Goal: Answer question/provide support

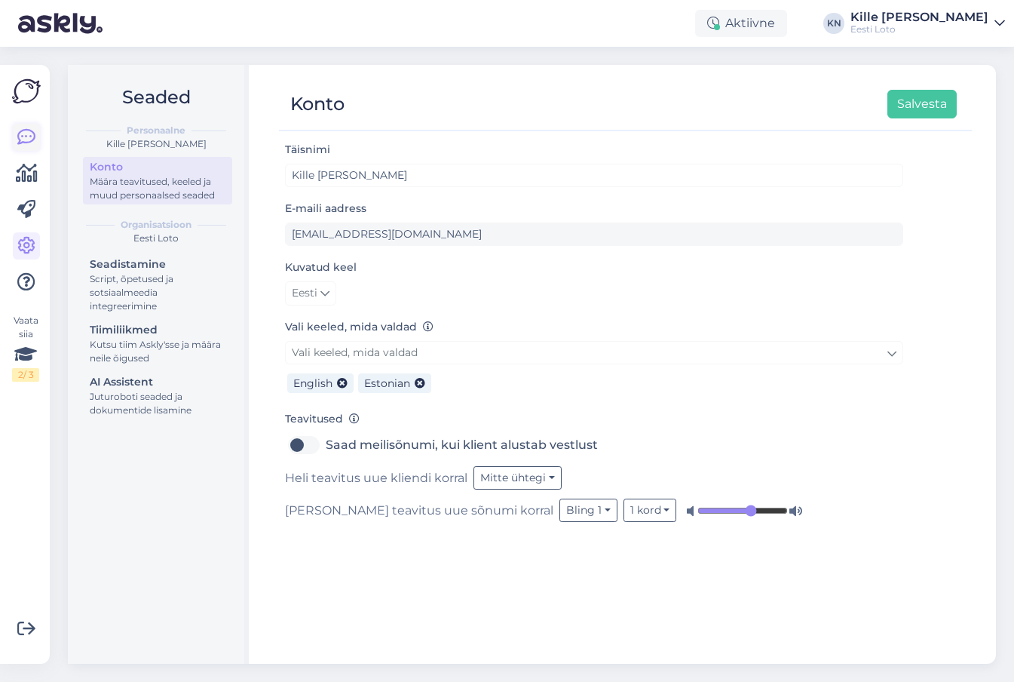
click at [30, 133] on icon at bounding box center [26, 137] width 18 height 18
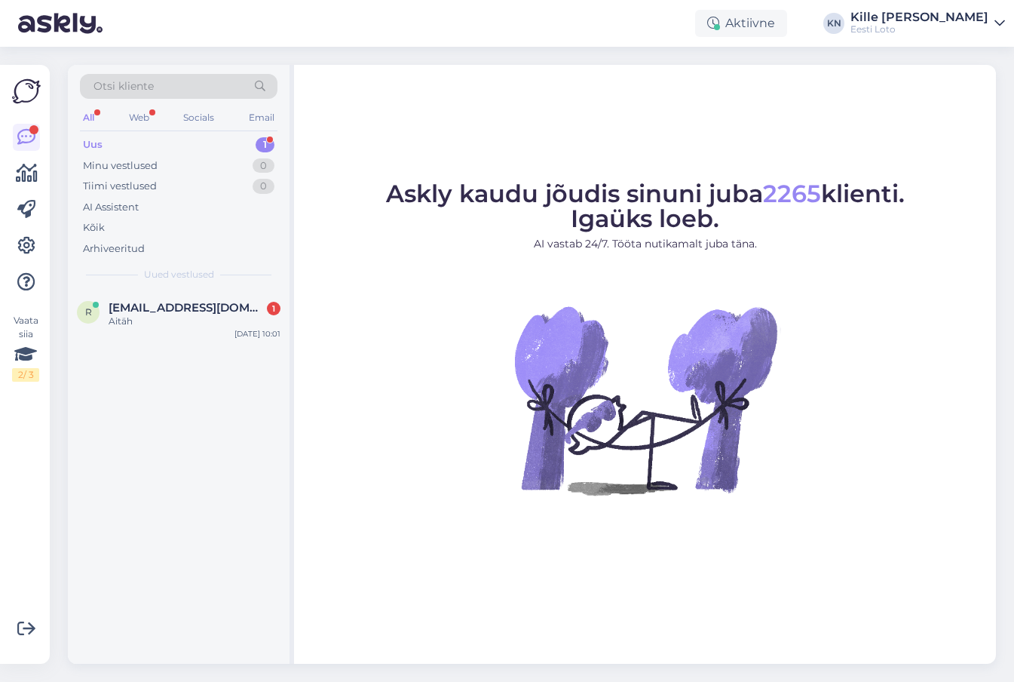
click at [213, 139] on div "Uus 1" at bounding box center [179, 144] width 198 height 21
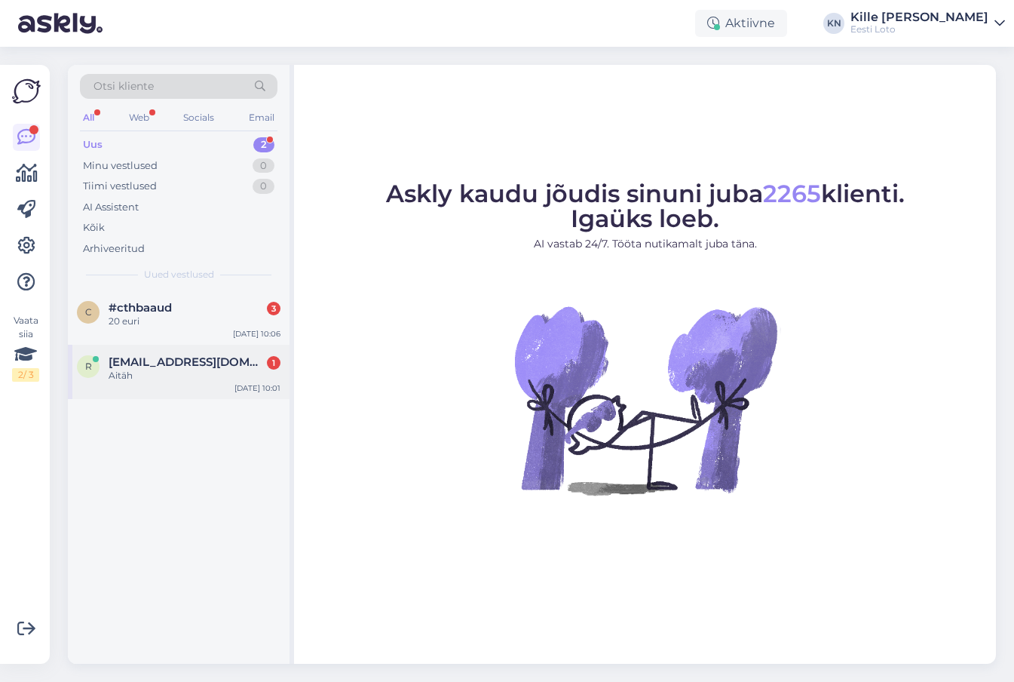
click at [185, 367] on span "[EMAIL_ADDRESS][DOMAIN_NAME]" at bounding box center [187, 362] width 157 height 14
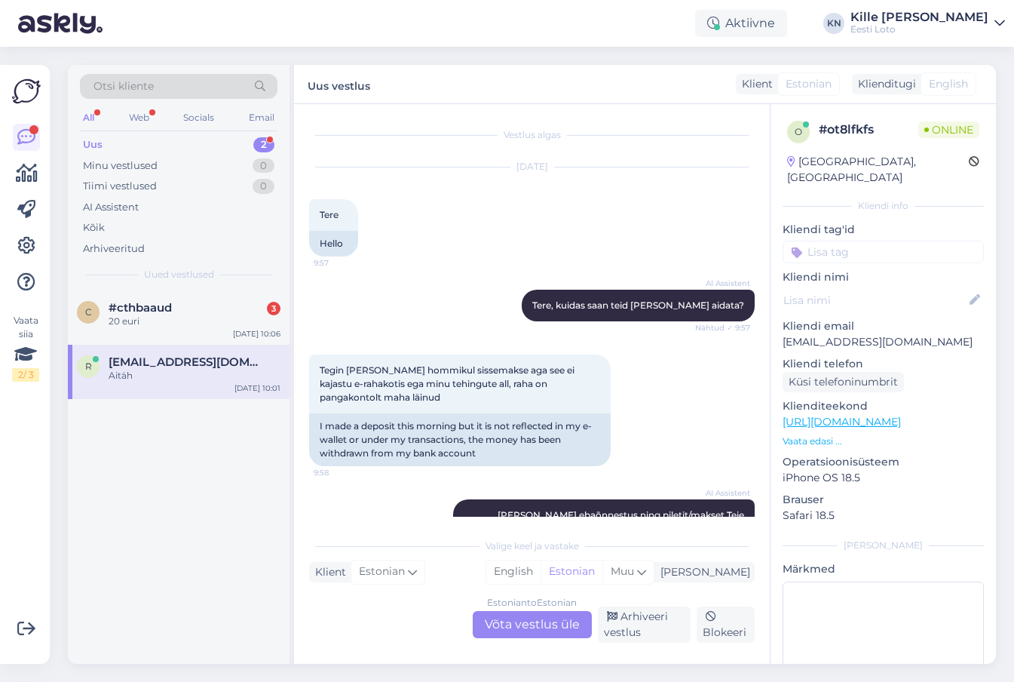
scroll to position [372, 0]
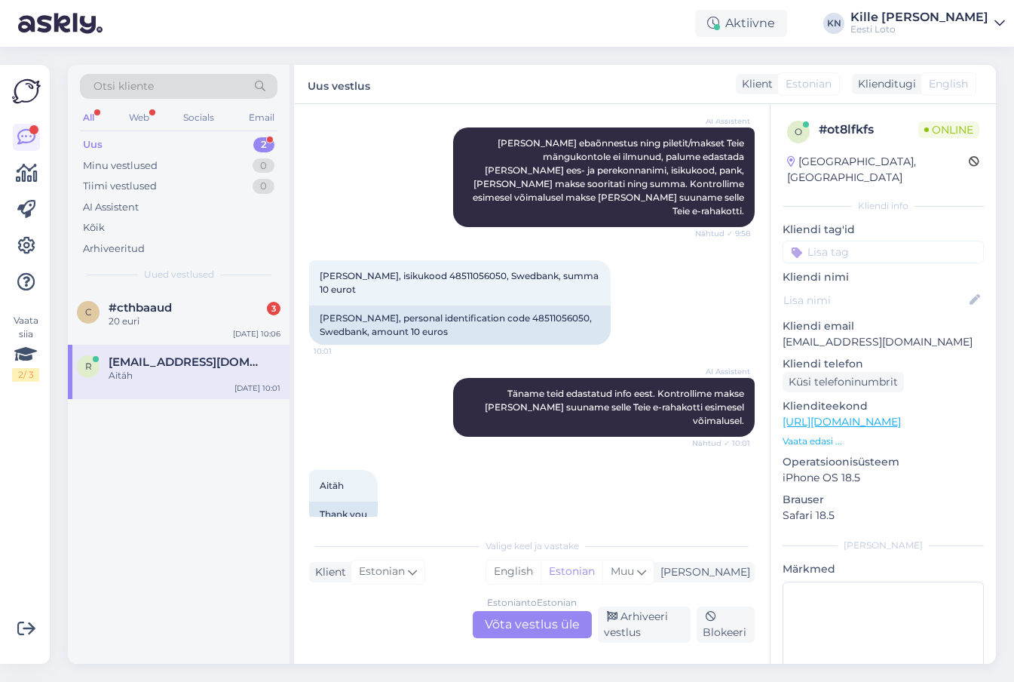
click at [553, 625] on div "Estonian to Estonian Võta vestlus üle" at bounding box center [532, 624] width 119 height 27
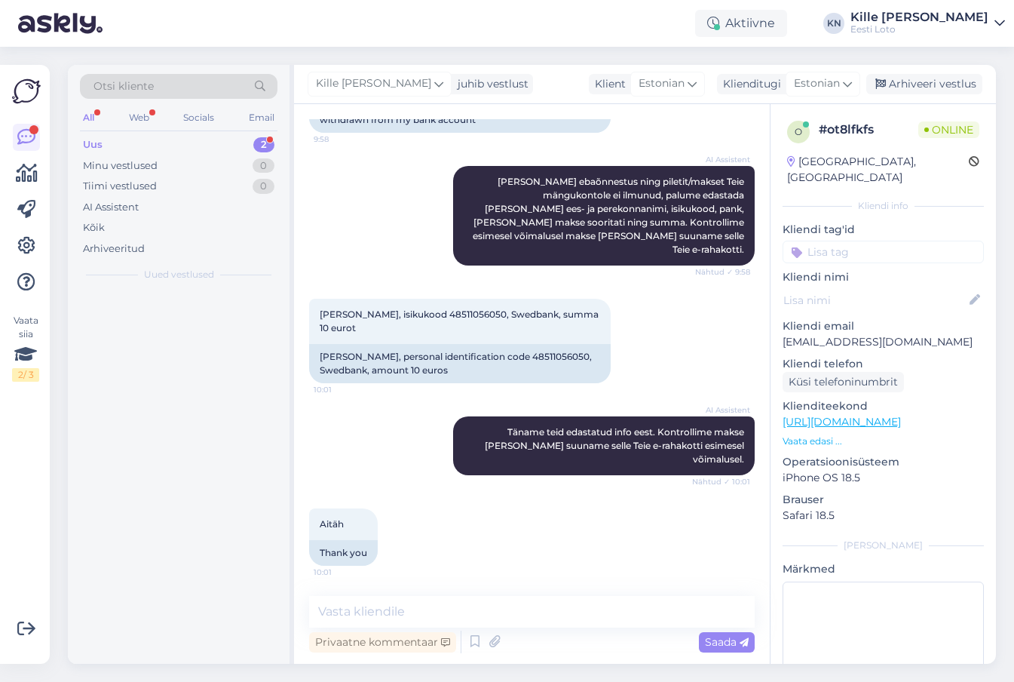
scroll to position [306, 0]
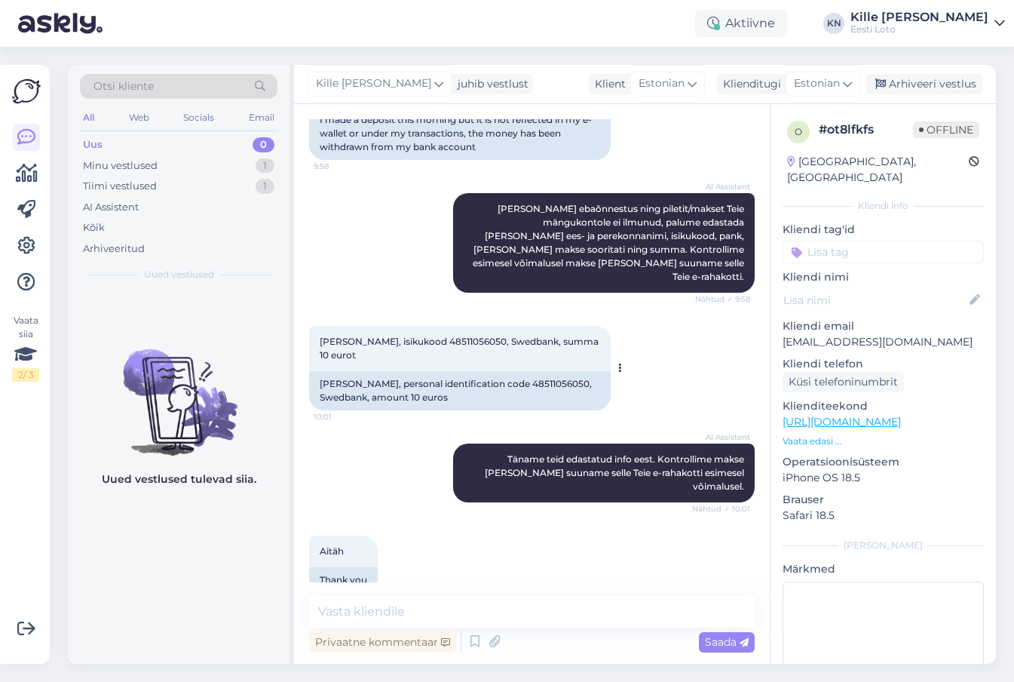
click at [357, 335] on span "[PERSON_NAME], isikukood 48511056050, Swedbank, summa 10 eurot" at bounding box center [460, 347] width 281 height 25
copy span "[PERSON_NAME]"
click at [860, 240] on input at bounding box center [883, 251] width 201 height 23
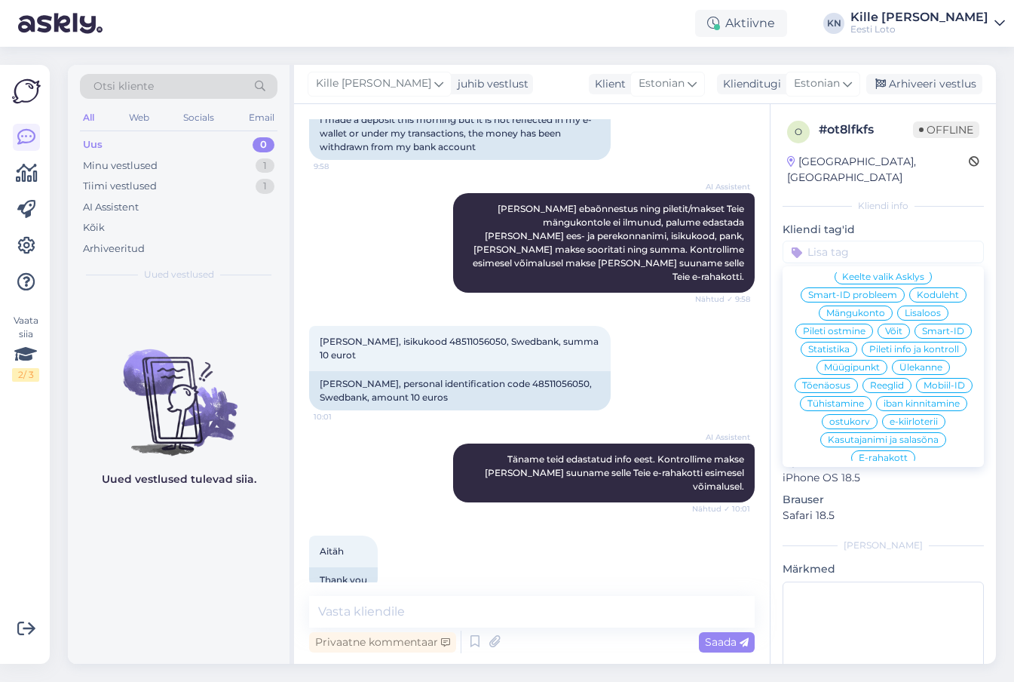
click at [876, 450] on div "E-rahakott" at bounding box center [883, 457] width 64 height 15
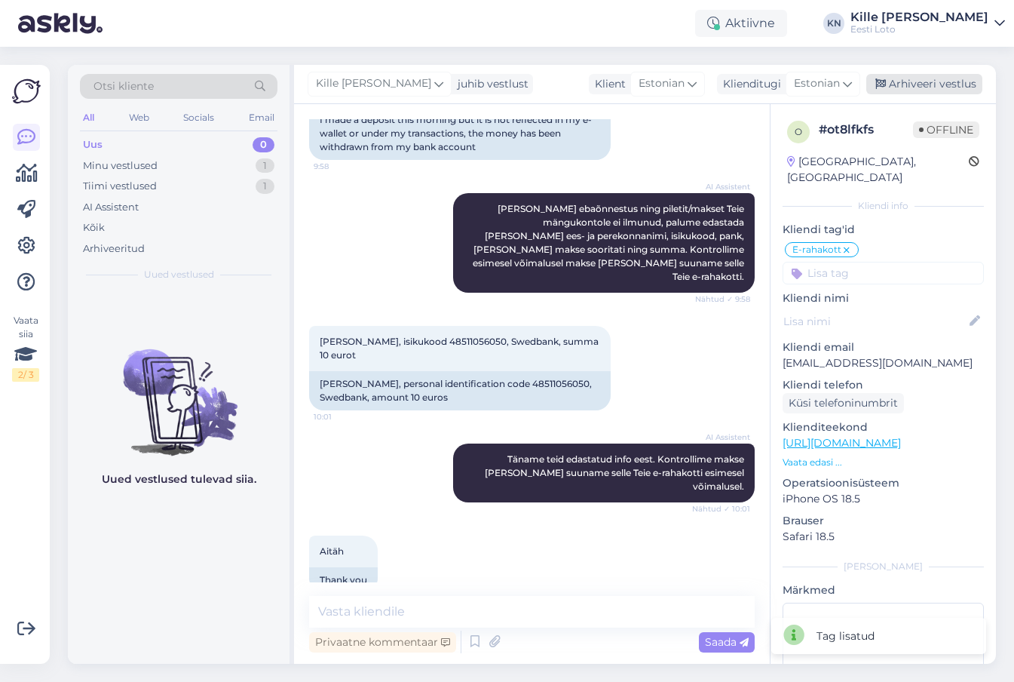
click at [903, 80] on div "Arhiveeri vestlus" at bounding box center [924, 84] width 116 height 20
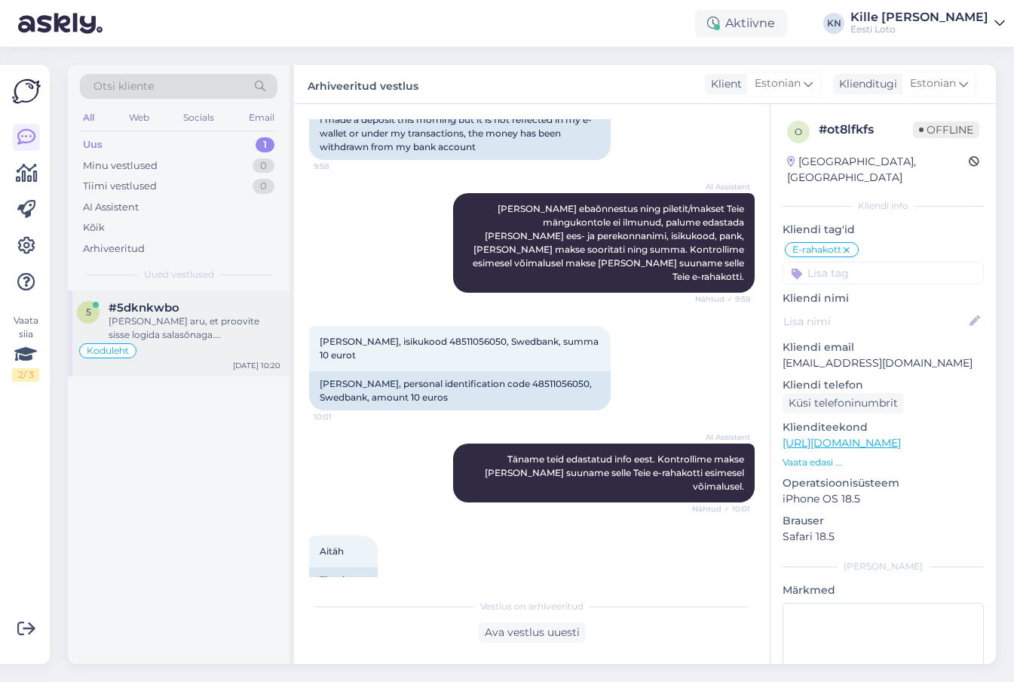
click at [211, 343] on div "Koduleht" at bounding box center [179, 351] width 204 height 18
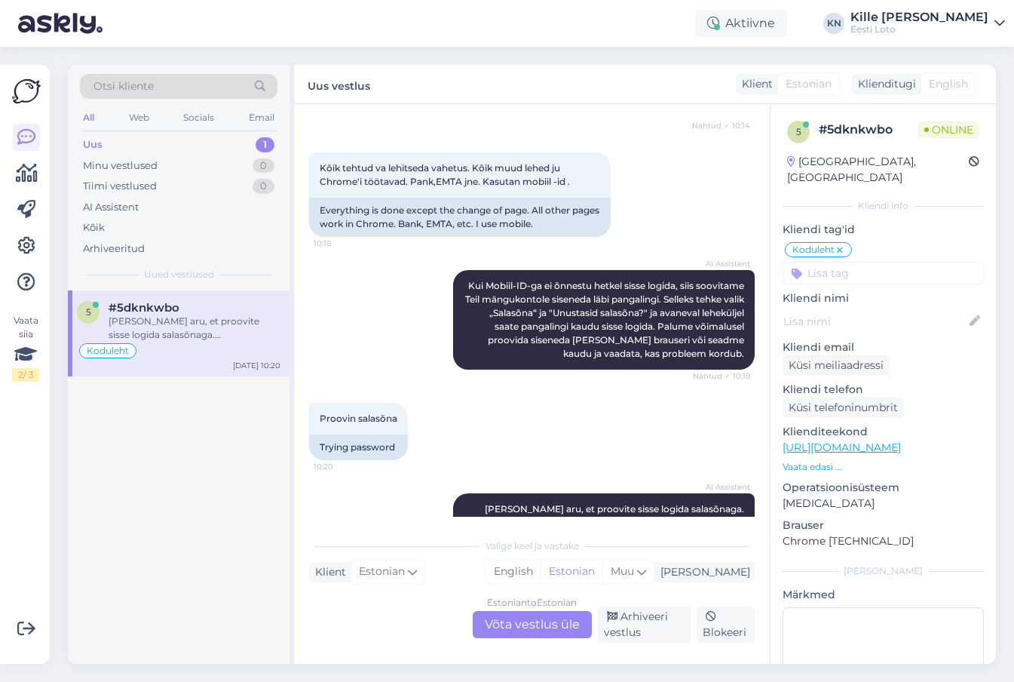
scroll to position [1456, 0]
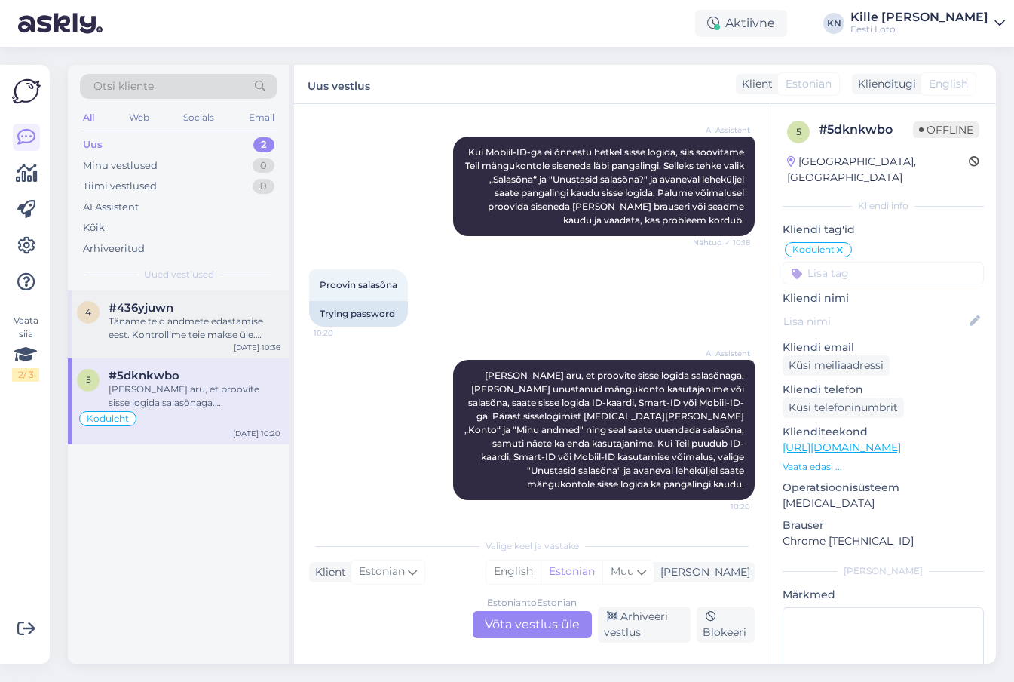
click at [213, 305] on div "#436yjuwn" at bounding box center [195, 308] width 172 height 14
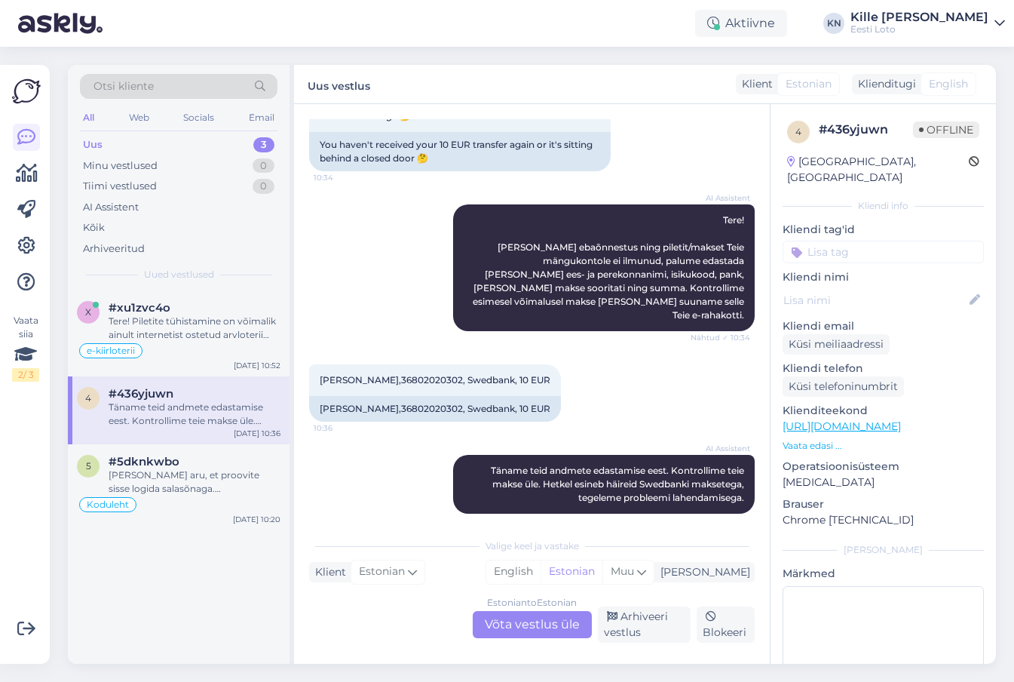
click at [517, 620] on div "Estonian to Estonian Võta vestlus üle" at bounding box center [532, 624] width 119 height 27
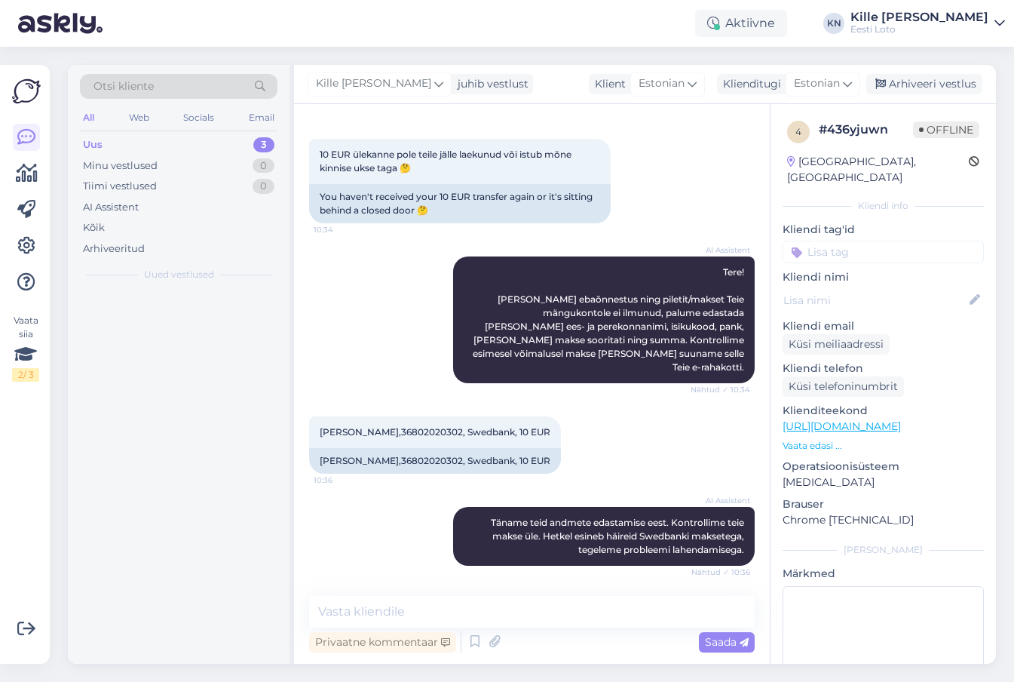
scroll to position [47, 0]
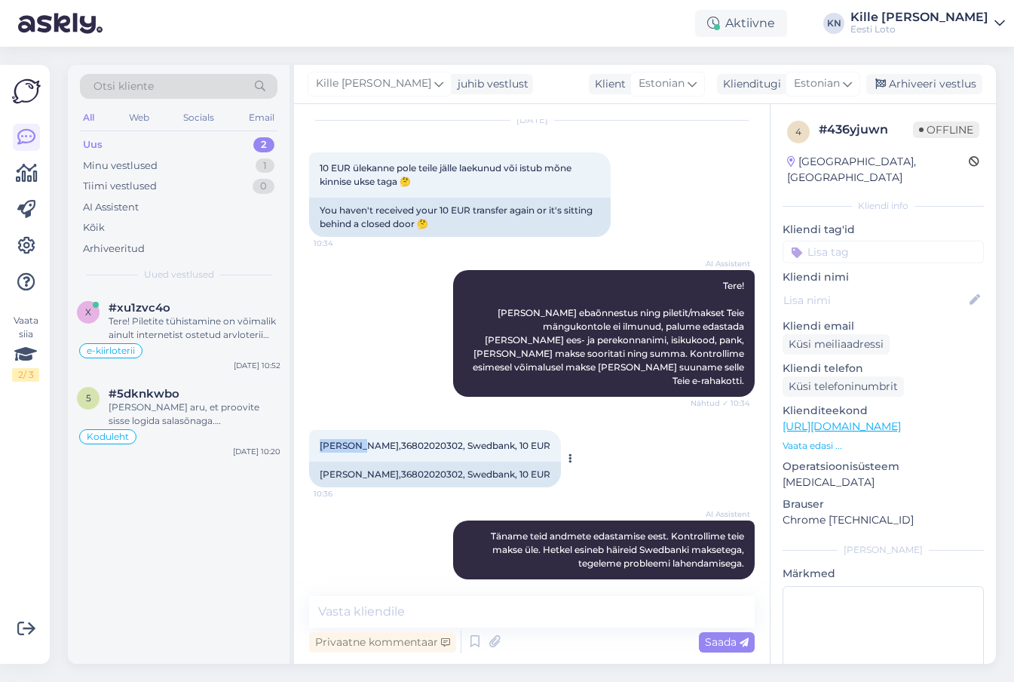
click at [363, 430] on div "[PERSON_NAME],36802020302, Swedbank, 10 EUR 10:36" at bounding box center [435, 446] width 252 height 32
copy span "[PERSON_NAME]"
click at [862, 240] on input at bounding box center [883, 251] width 201 height 23
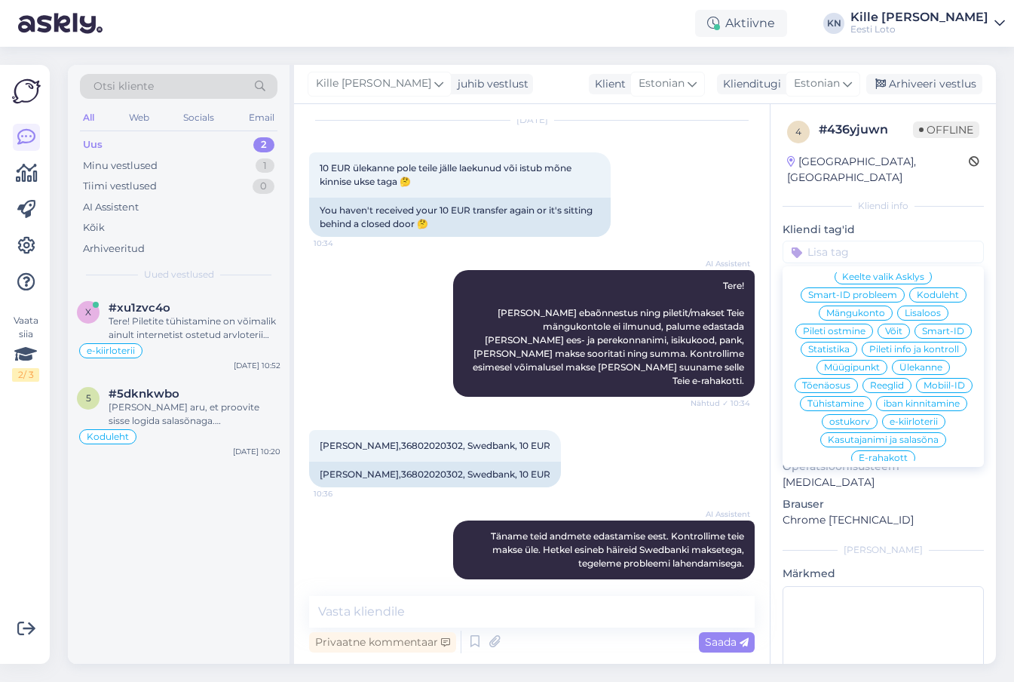
scroll to position [63, 0]
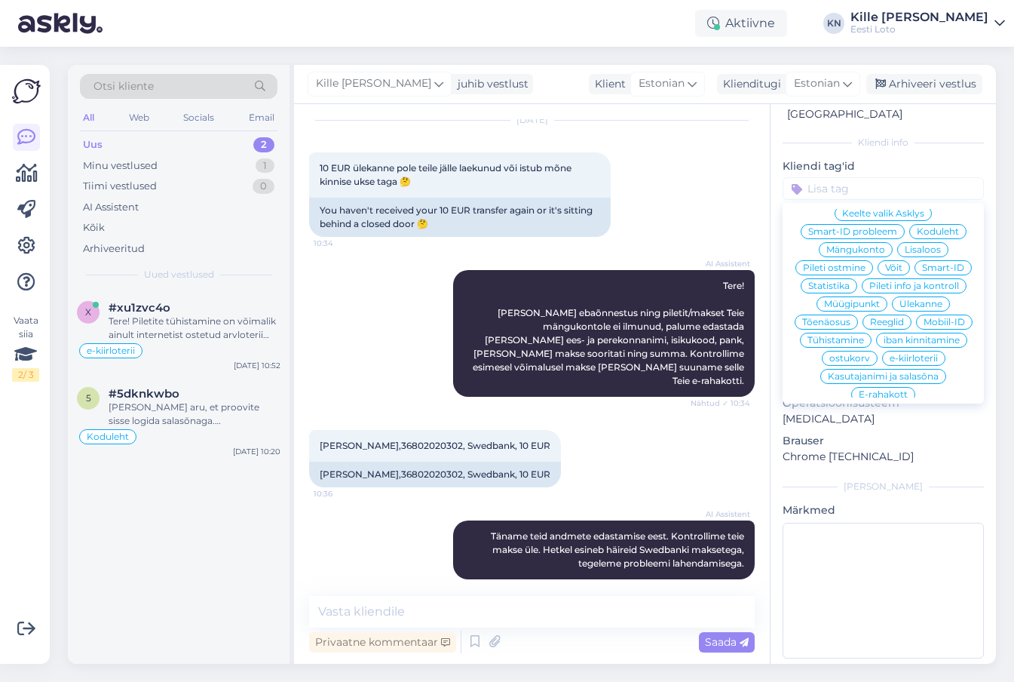
click at [881, 387] on div "E-rahakott" at bounding box center [883, 394] width 64 height 15
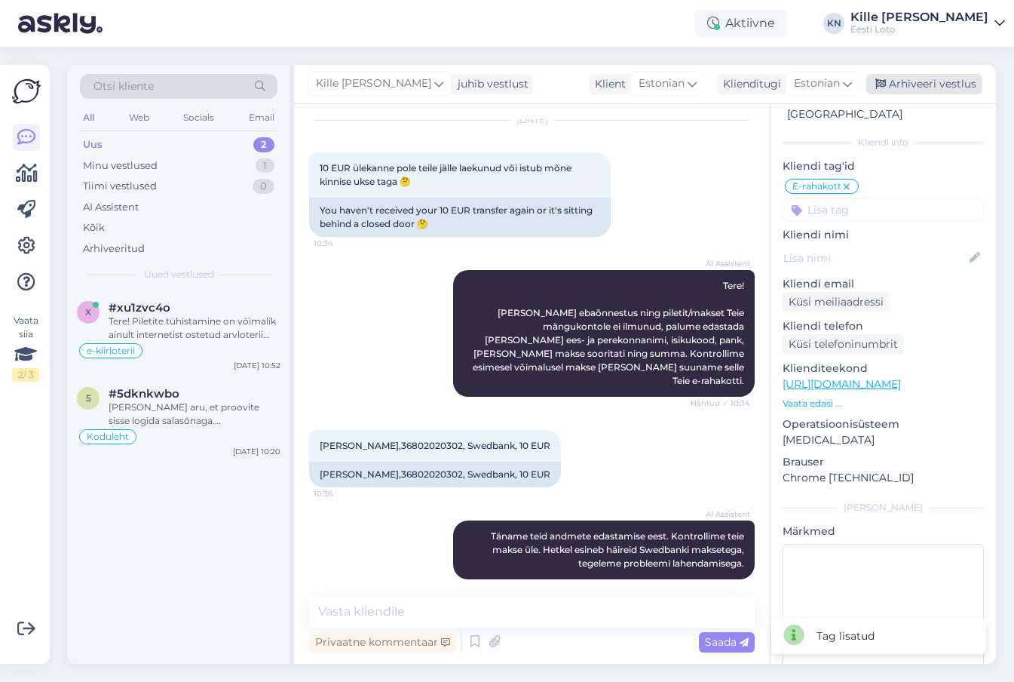
click at [910, 87] on div "Arhiveeri vestlus" at bounding box center [924, 84] width 116 height 20
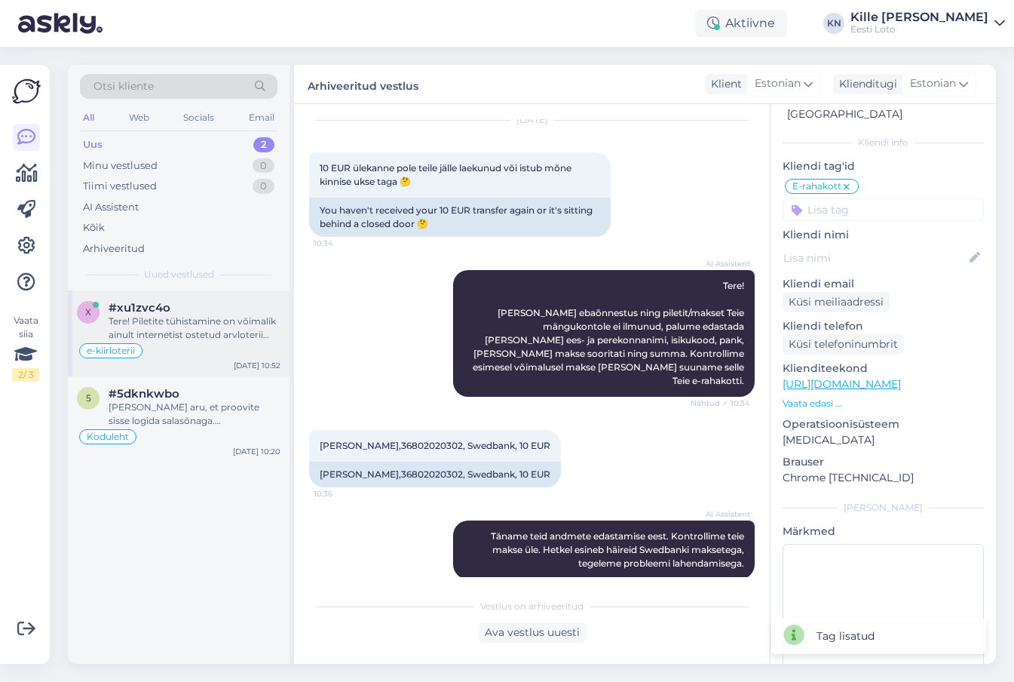
click at [126, 320] on div "Tere! Piletite tühistamine on võimalik ainult internetist ostetud arvloterii pi…" at bounding box center [195, 327] width 172 height 27
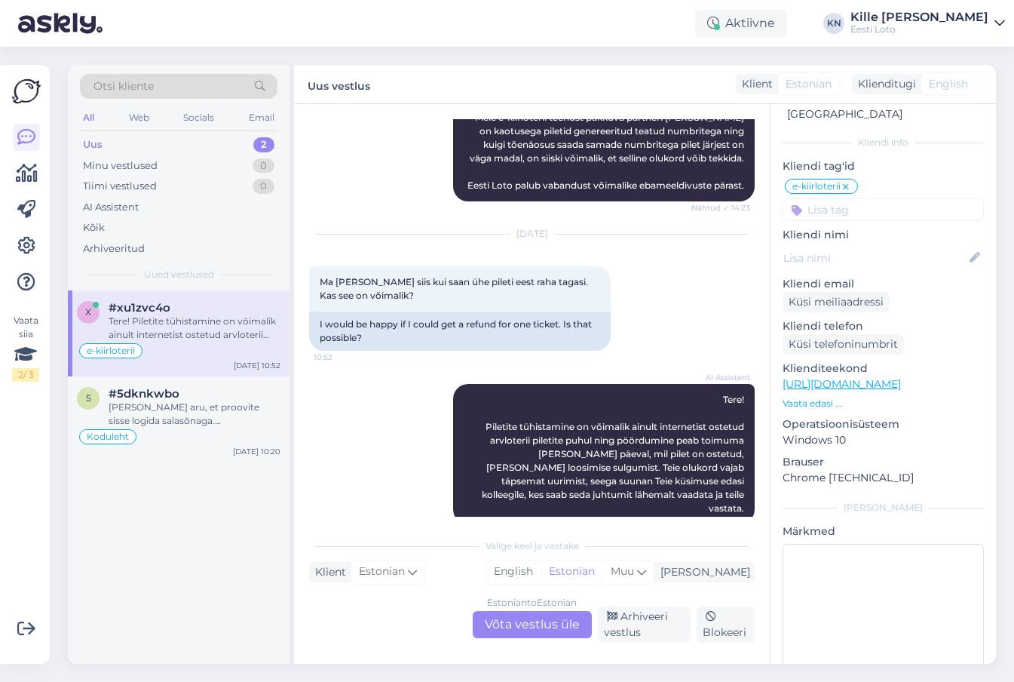
scroll to position [670, 0]
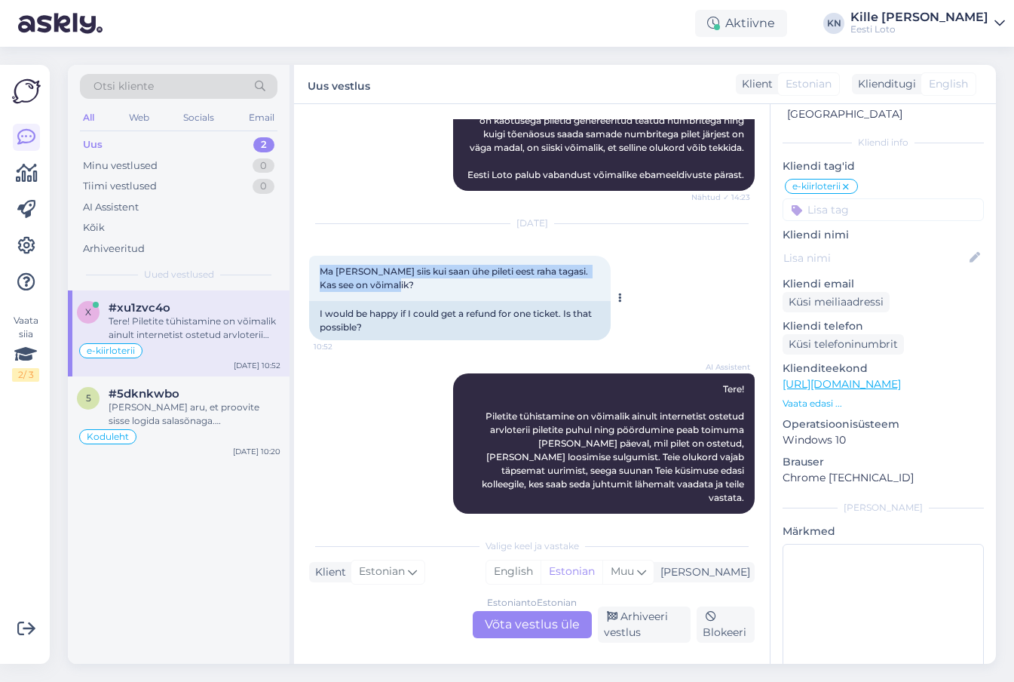
drag, startPoint x: 400, startPoint y: 283, endPoint x: 319, endPoint y: 270, distance: 82.5
click at [319, 270] on div "Ma [PERSON_NAME] siis kui saan ühe pileti eest raha tagasi. Kas see on võimalik…" at bounding box center [460, 278] width 302 height 45
copy span "Ma [PERSON_NAME] siis kui saan ühe pileti eest raha tagasi. Kas see on võimalik?"
click at [421, 357] on div "AI Assistent Tere! Piletite tühistamine on võimalik ainult internetist ostetud …" at bounding box center [532, 443] width 446 height 173
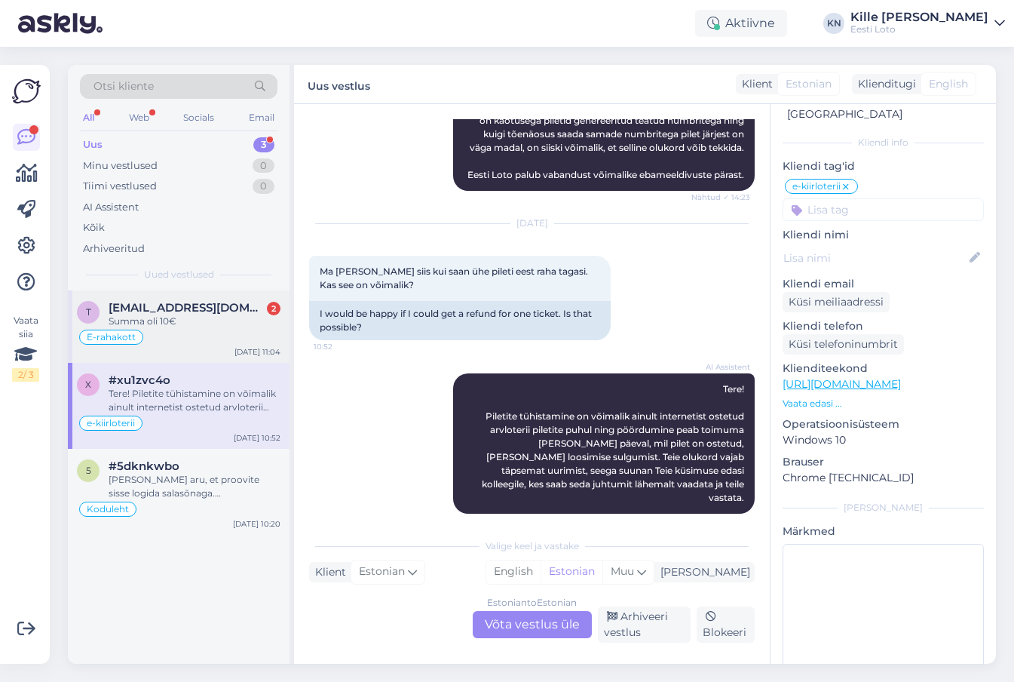
click at [176, 308] on span "[EMAIL_ADDRESS][DOMAIN_NAME]" at bounding box center [187, 308] width 157 height 14
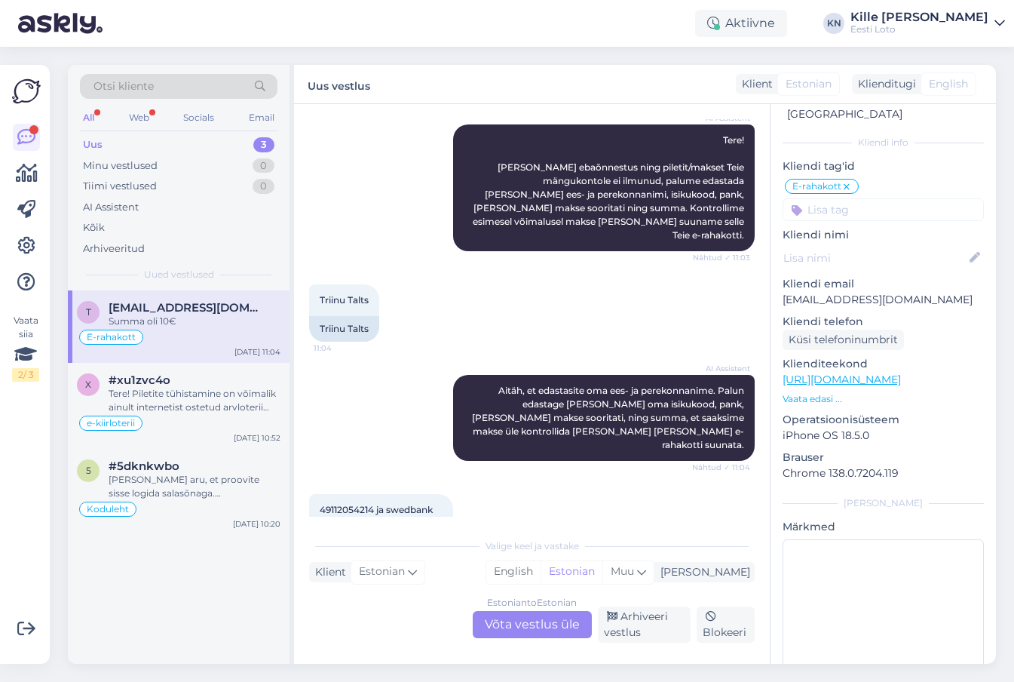
scroll to position [771, 0]
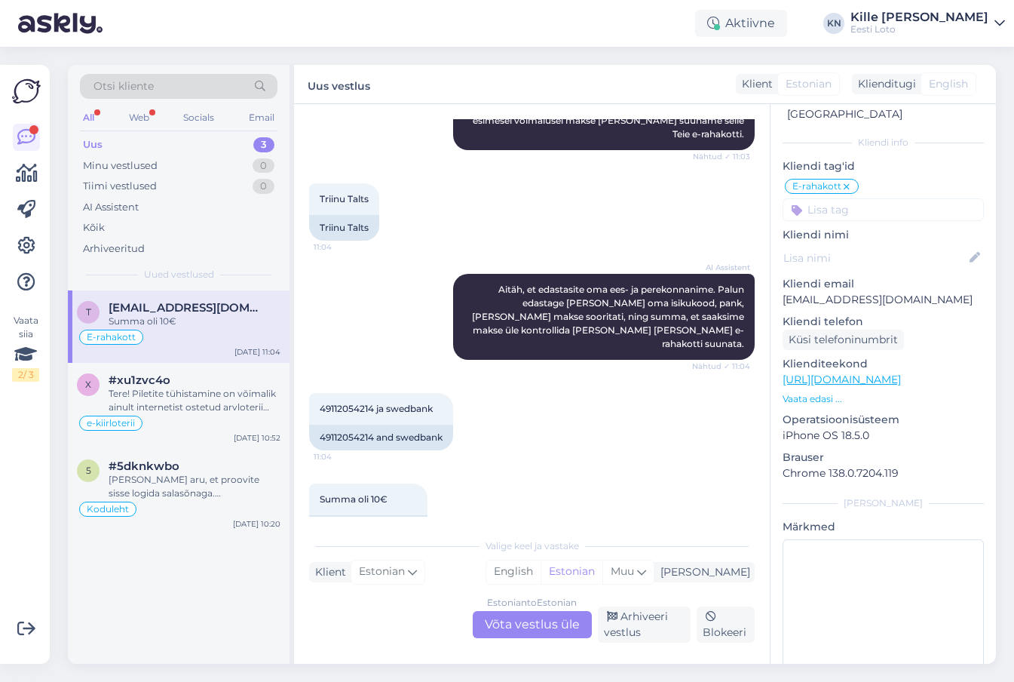
click at [511, 633] on div "Estonian to Estonian Võta vestlus üle" at bounding box center [532, 624] width 119 height 27
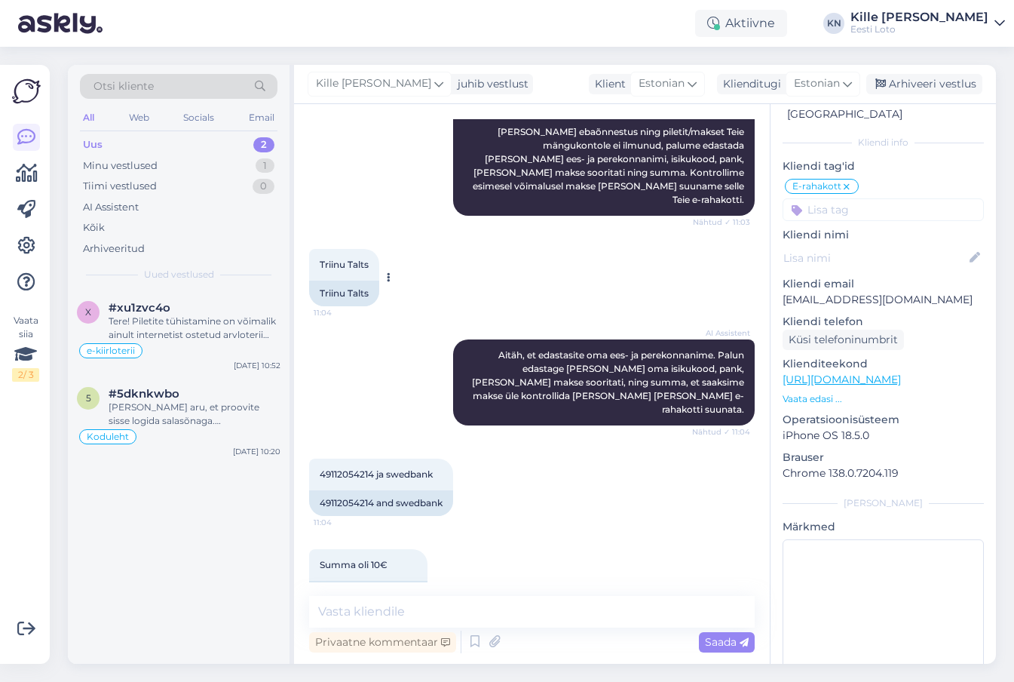
click at [359, 259] on span "Triinu Talts" at bounding box center [344, 264] width 49 height 11
copy span "Talts"
click at [440, 602] on textarea at bounding box center [532, 612] width 446 height 32
paste textarea "Kahjuks Teie sissemakse ebaõnnestus tehnilise [PERSON_NAME] tõttu. Kontrollisim…"
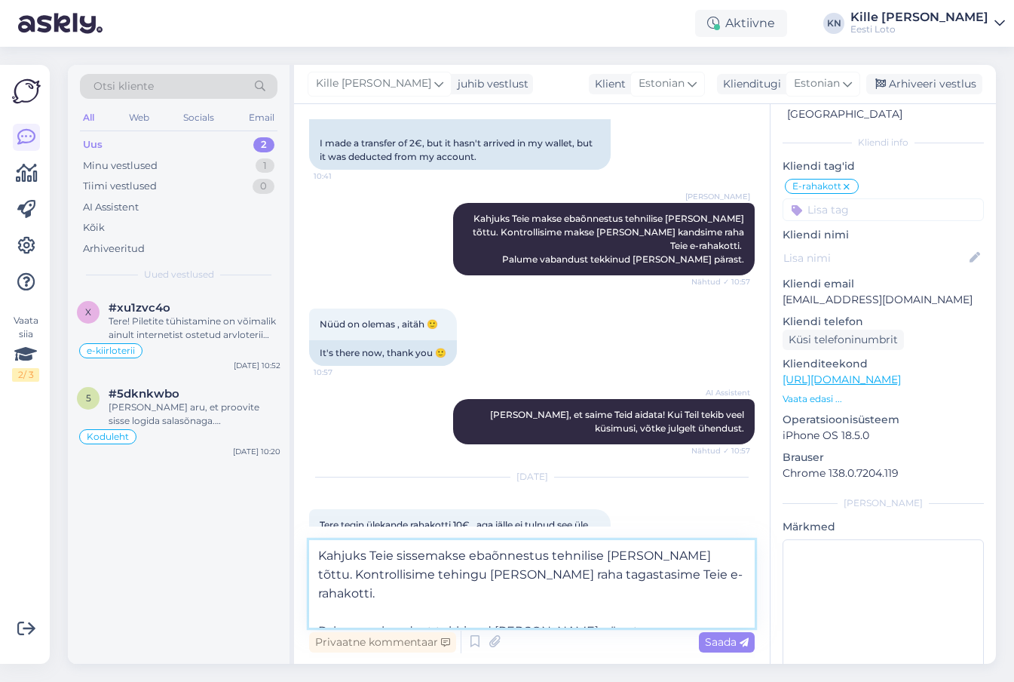
scroll to position [761, 0]
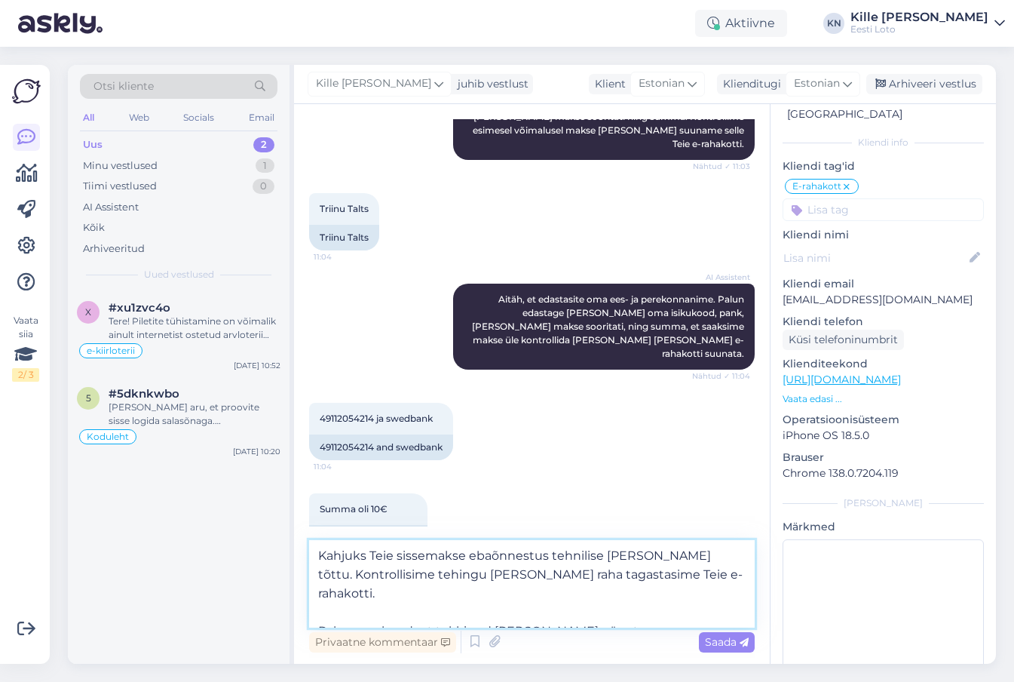
drag, startPoint x: 680, startPoint y: 556, endPoint x: 329, endPoint y: 541, distance: 350.9
click at [329, 541] on textarea "Kahjuks Teie sissemakse ebaõnnestus tehnilise [PERSON_NAME] tõttu. Kontrollisim…" at bounding box center [532, 583] width 446 height 87
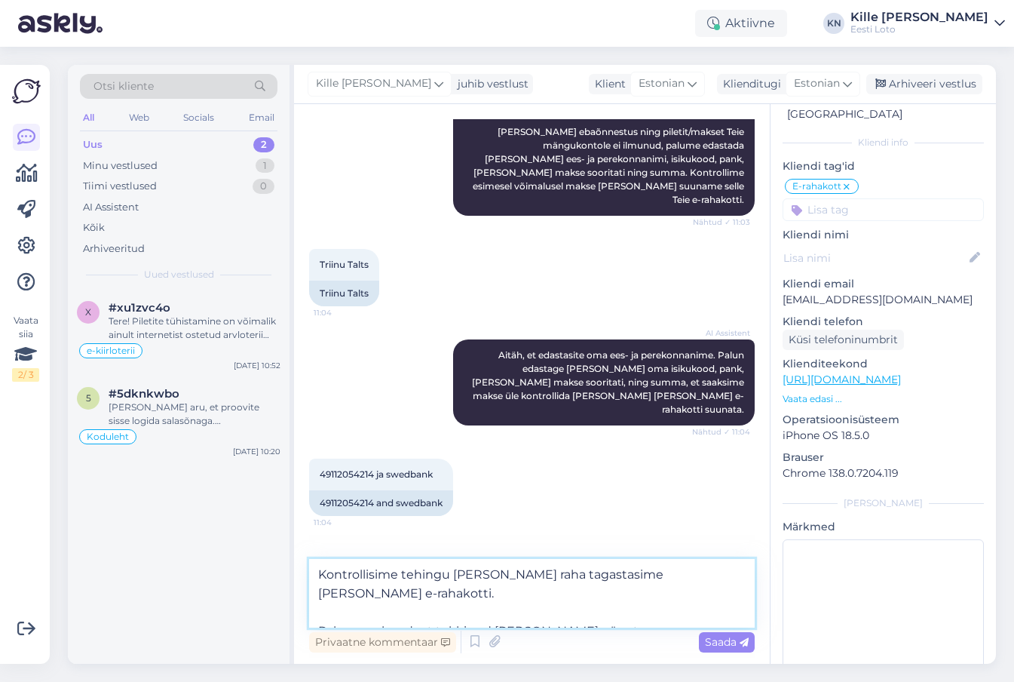
scroll to position [743, 0]
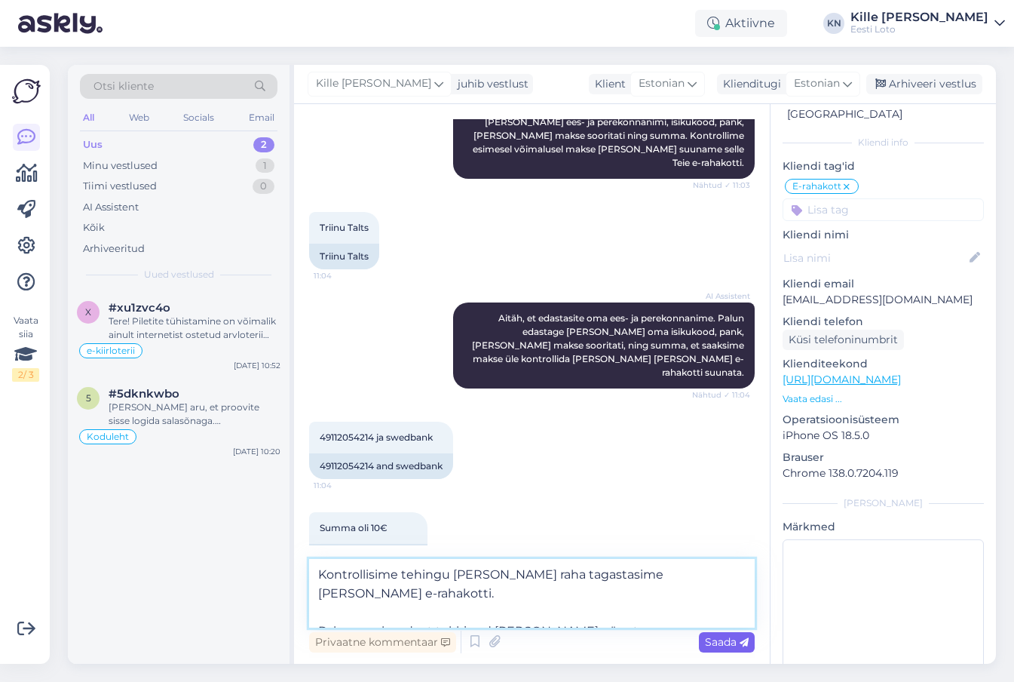
type textarea "Kontrollisime tehingu [PERSON_NAME] raha tagastasime [PERSON_NAME] e-rahakotti.…"
click at [714, 637] on span "Saada" at bounding box center [727, 642] width 44 height 14
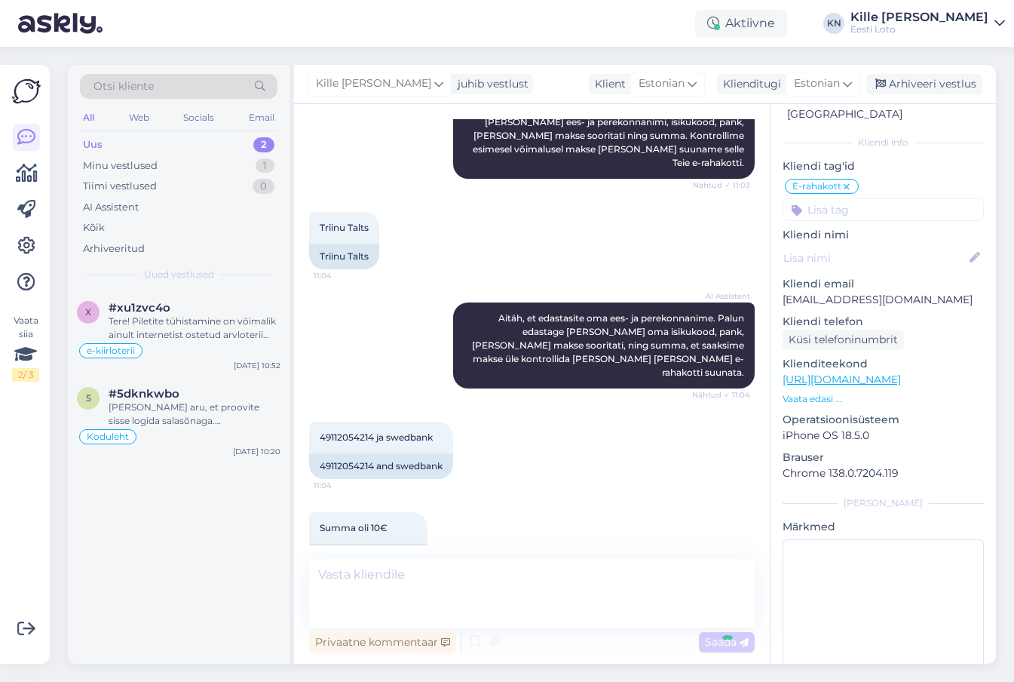
scroll to position [811, 0]
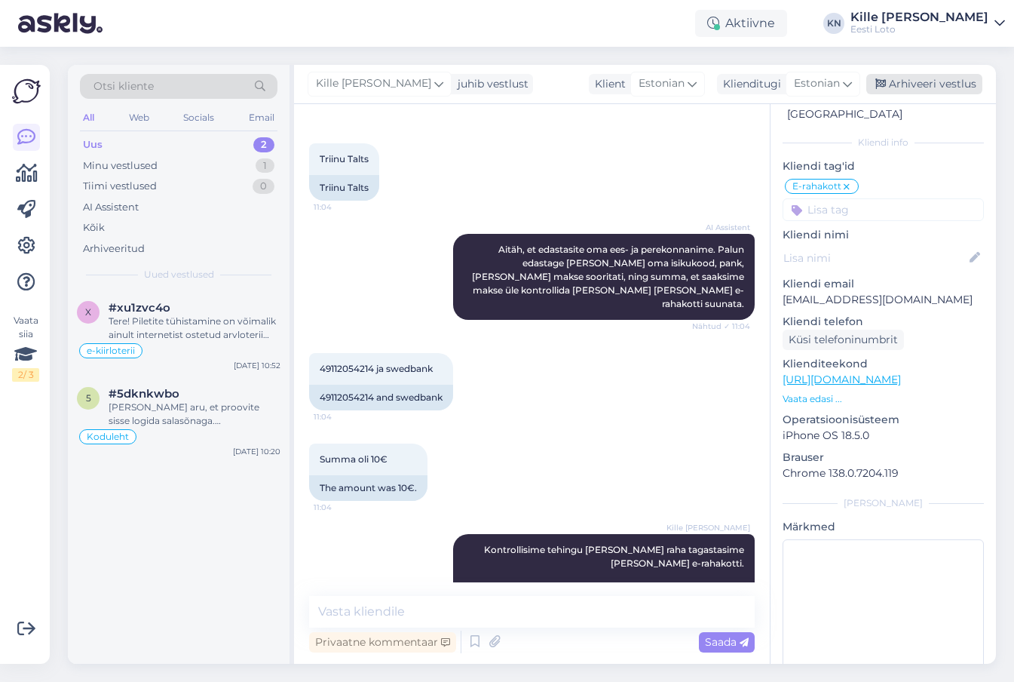
click at [908, 75] on div "Arhiveeri vestlus" at bounding box center [924, 84] width 116 height 20
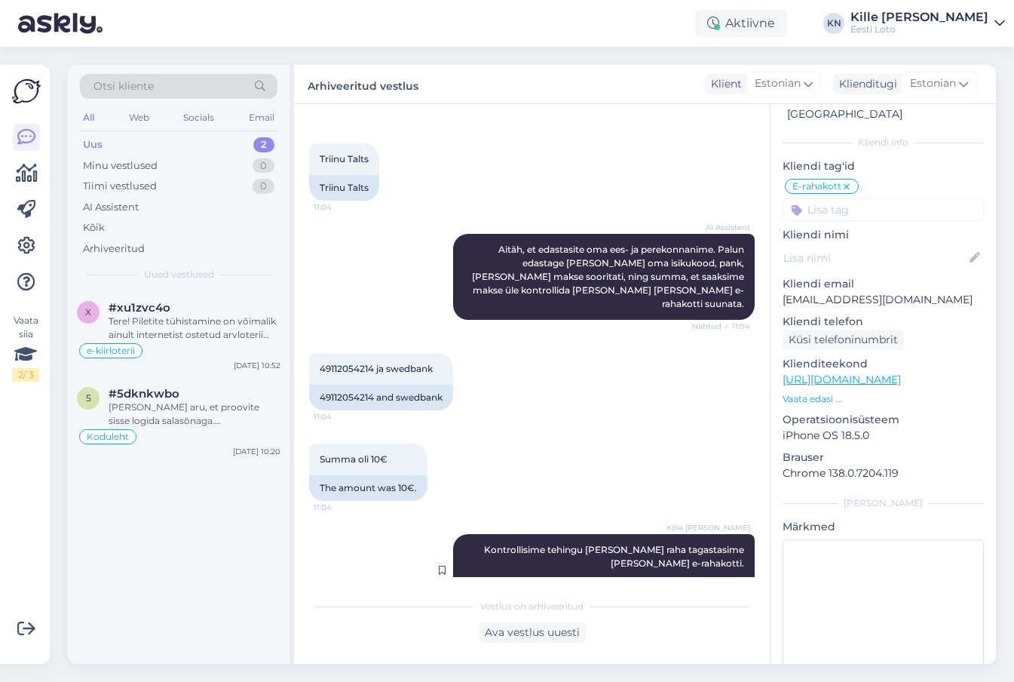
scroll to position [816, 0]
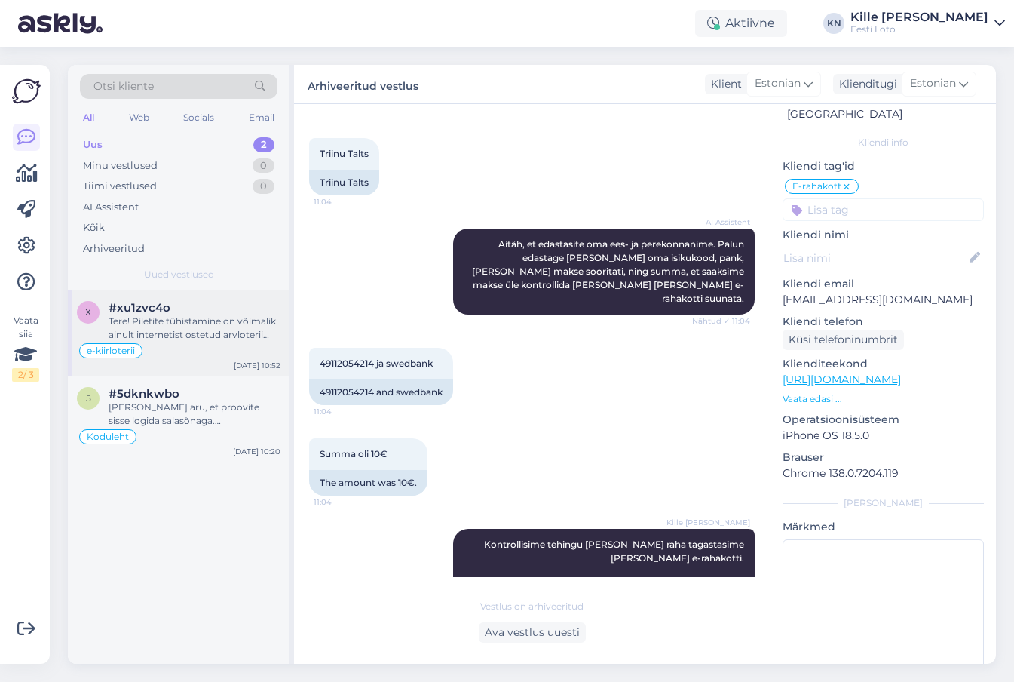
click at [203, 320] on div "Tere! Piletite tühistamine on võimalik ainult internetist ostetud arvloterii pi…" at bounding box center [195, 327] width 172 height 27
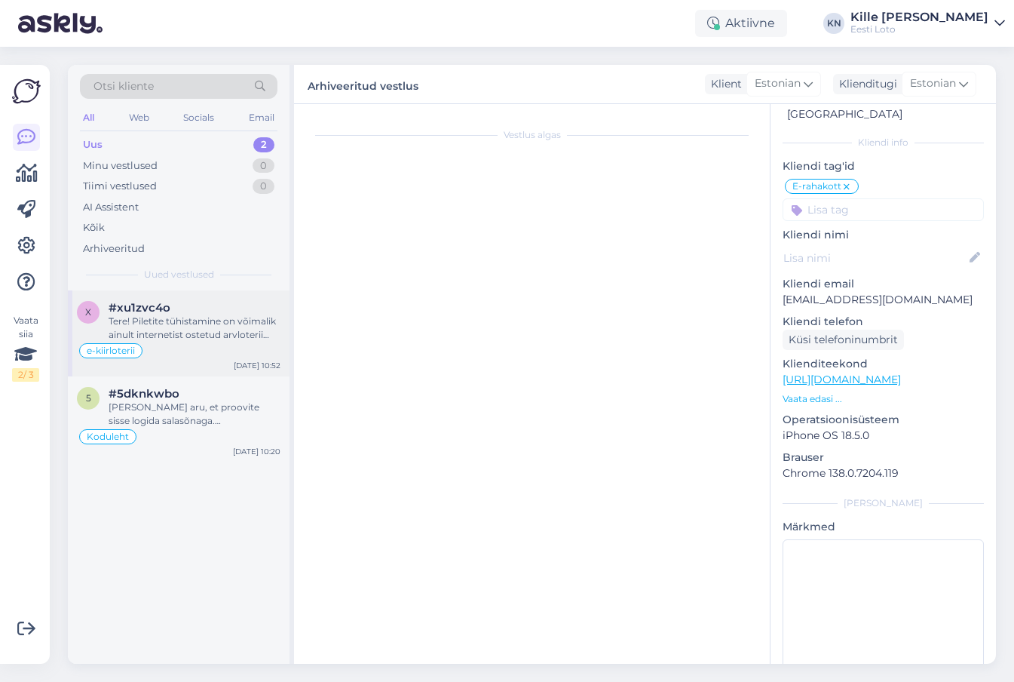
scroll to position [670, 0]
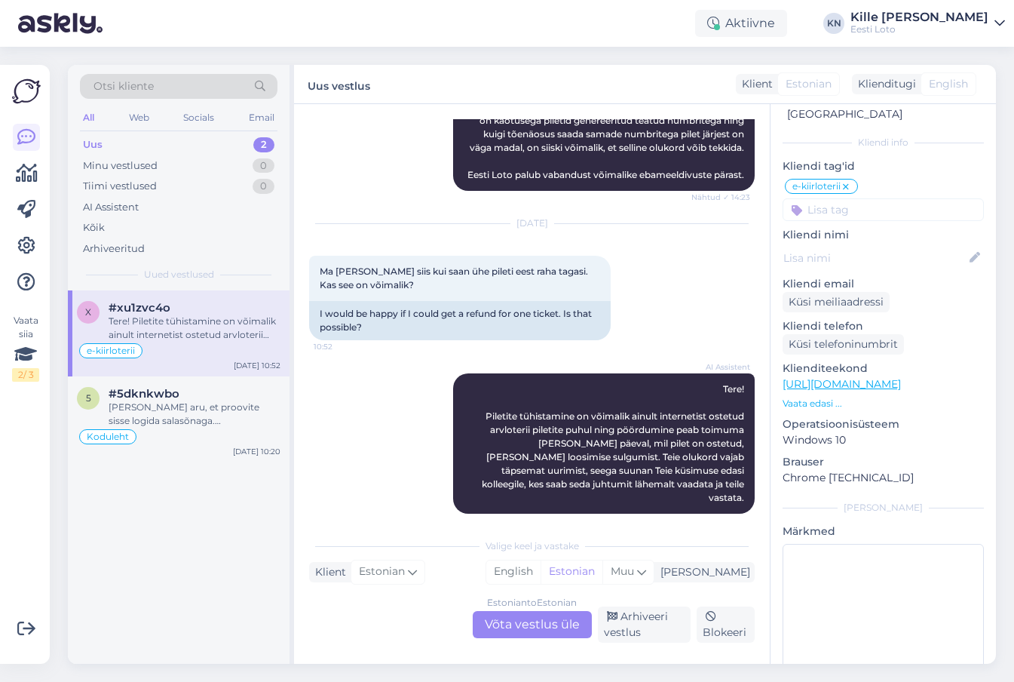
click at [211, 139] on div "Uus 2" at bounding box center [179, 144] width 198 height 21
